Goal: Find contact information: Find contact information

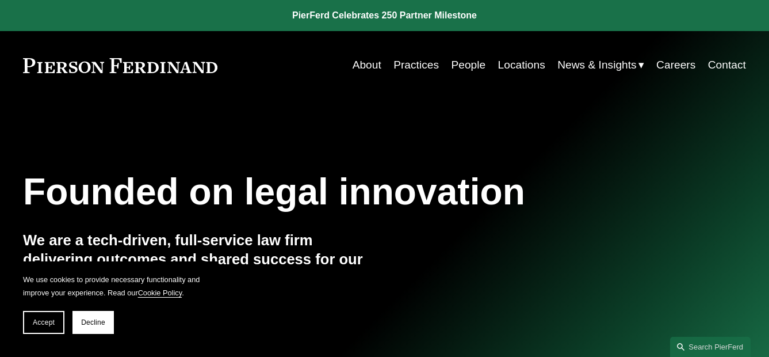
click at [725, 66] on link "Contact" at bounding box center [727, 65] width 38 height 22
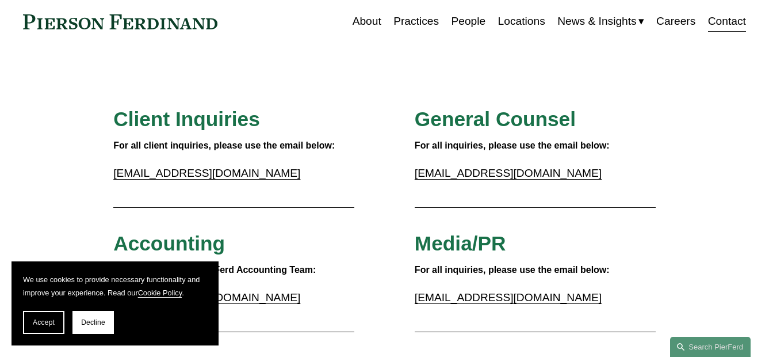
scroll to position [10, 0]
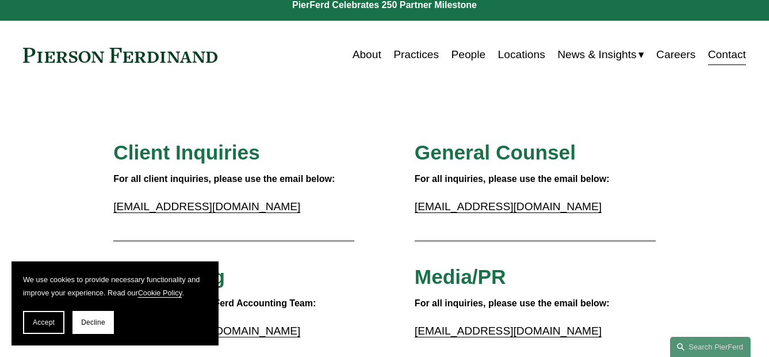
click at [470, 213] on p "[EMAIL_ADDRESS][DOMAIN_NAME]" at bounding box center [535, 207] width 241 height 20
click at [464, 207] on link "[EMAIL_ADDRESS][DOMAIN_NAME]" at bounding box center [508, 206] width 187 height 12
click at [67, 317] on div "Accept Decline" at bounding box center [115, 322] width 184 height 23
click at [82, 319] on span "Decline" at bounding box center [93, 322] width 24 height 8
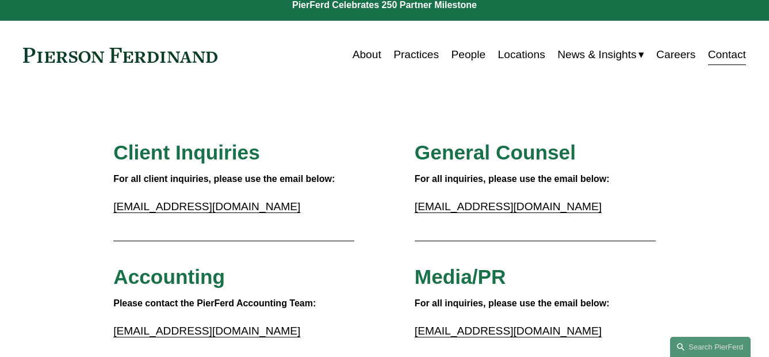
click at [422, 205] on link "[EMAIL_ADDRESS][DOMAIN_NAME]" at bounding box center [508, 206] width 187 height 12
click at [419, 205] on link "[EMAIL_ADDRESS][DOMAIN_NAME]" at bounding box center [508, 206] width 187 height 12
click at [446, 205] on link "[EMAIL_ADDRESS][DOMAIN_NAME]" at bounding box center [508, 206] width 187 height 12
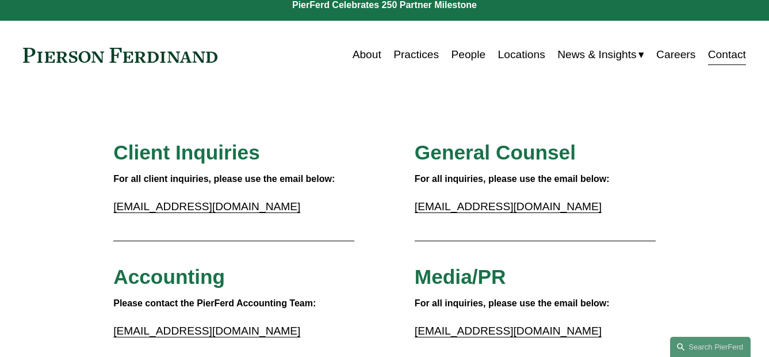
click at [735, 52] on link "Contact" at bounding box center [727, 55] width 38 height 22
